Goal: Check status: Check status

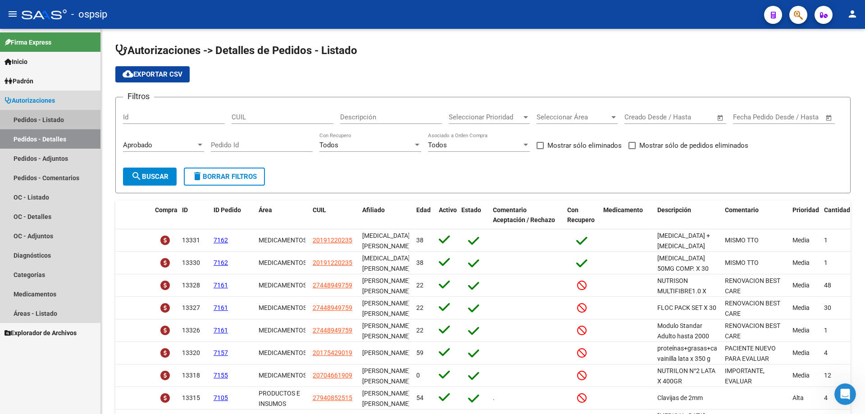
click at [72, 115] on link "Pedidos - Listado" at bounding box center [50, 119] width 100 height 19
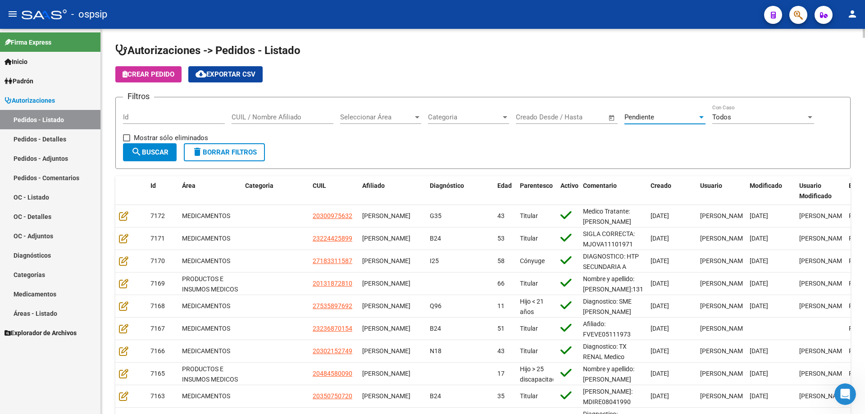
click at [683, 118] on div "Pendiente" at bounding box center [660, 117] width 73 height 8
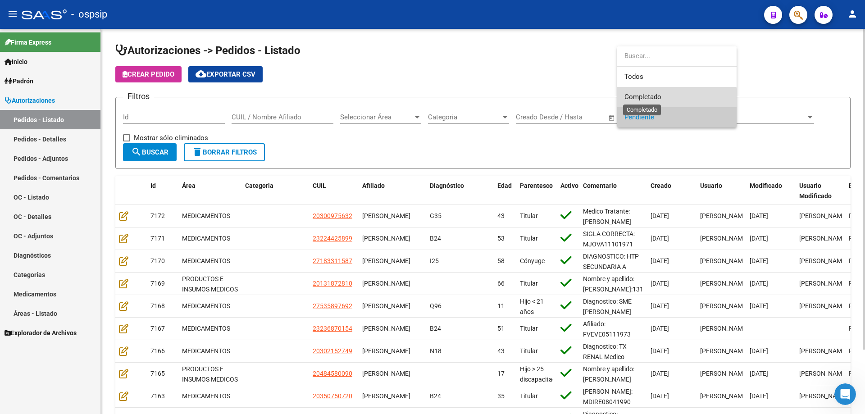
drag, startPoint x: 642, startPoint y: 98, endPoint x: 618, endPoint y: 101, distance: 23.6
click at [635, 98] on span "Completado" at bounding box center [642, 97] width 37 height 8
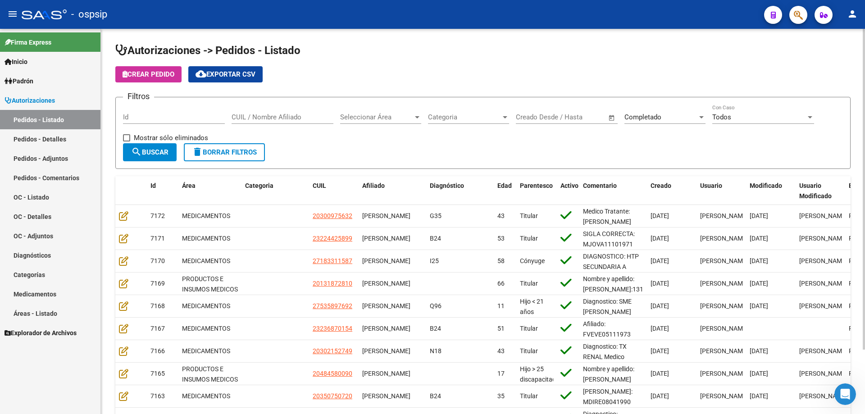
click at [164, 110] on div "Id" at bounding box center [174, 114] width 102 height 19
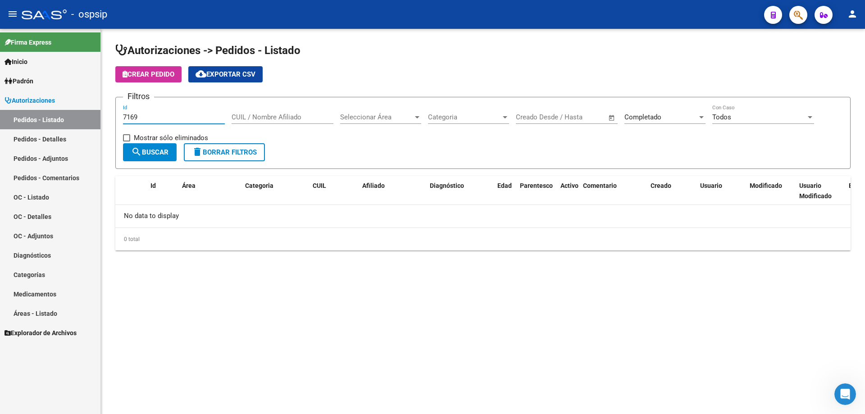
type input "7169"
click at [635, 112] on div "Completado Seleccionar Estado" at bounding box center [664, 114] width 81 height 19
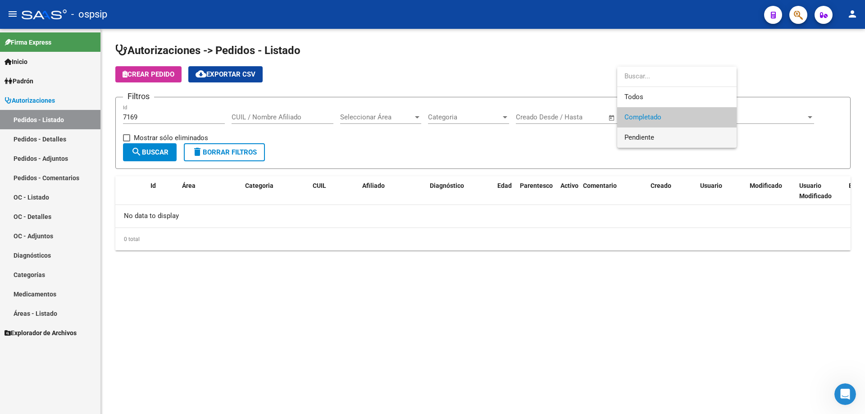
click at [633, 131] on span "Pendiente" at bounding box center [676, 137] width 105 height 20
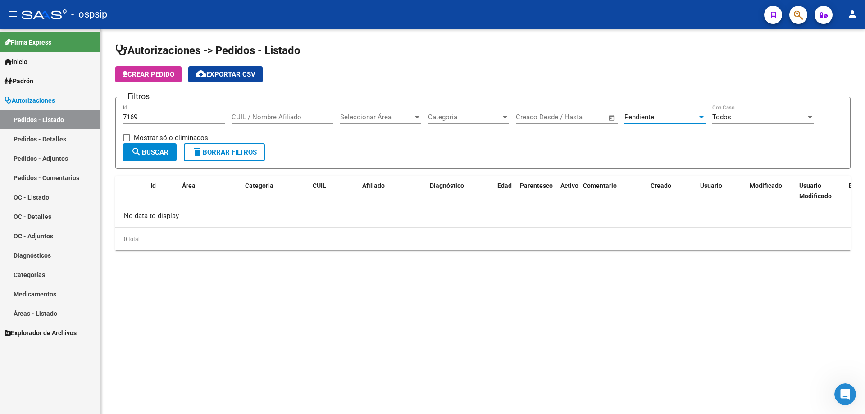
click at [153, 154] on span "search Buscar" at bounding box center [149, 152] width 37 height 8
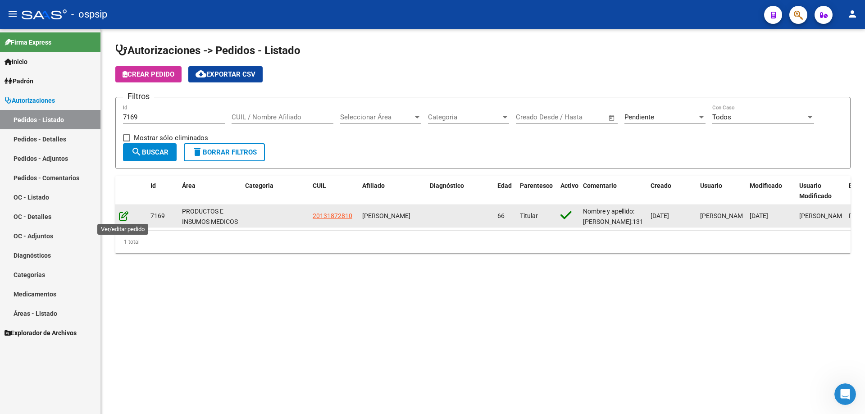
click at [122, 218] on icon at bounding box center [123, 216] width 9 height 10
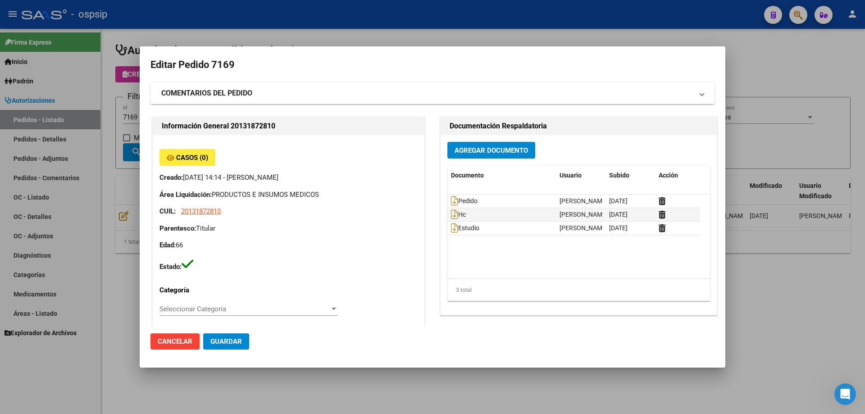
type input "Capital Federal, CABA, [GEOGRAPHIC_DATA] 921, Piso: PB"
click at [453, 204] on icon at bounding box center [454, 201] width 7 height 10
